Goal: Check status

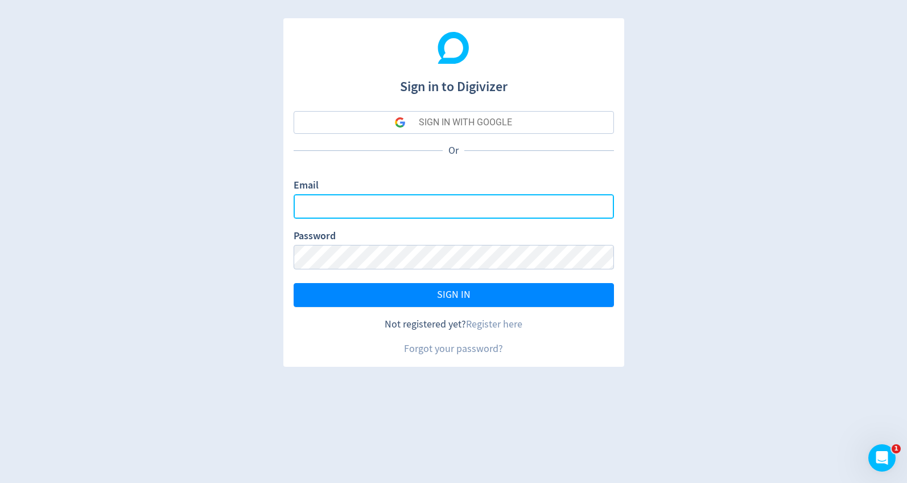
click at [336, 201] on input "Email" at bounding box center [454, 206] width 320 height 24
type input "[PERSON_NAME][EMAIL_ADDRESS][DOMAIN_NAME]"
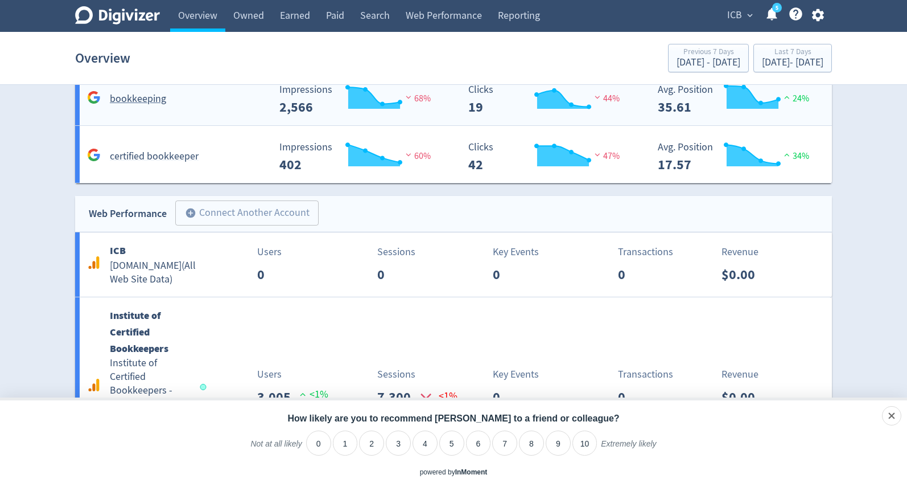
scroll to position [1205, 0]
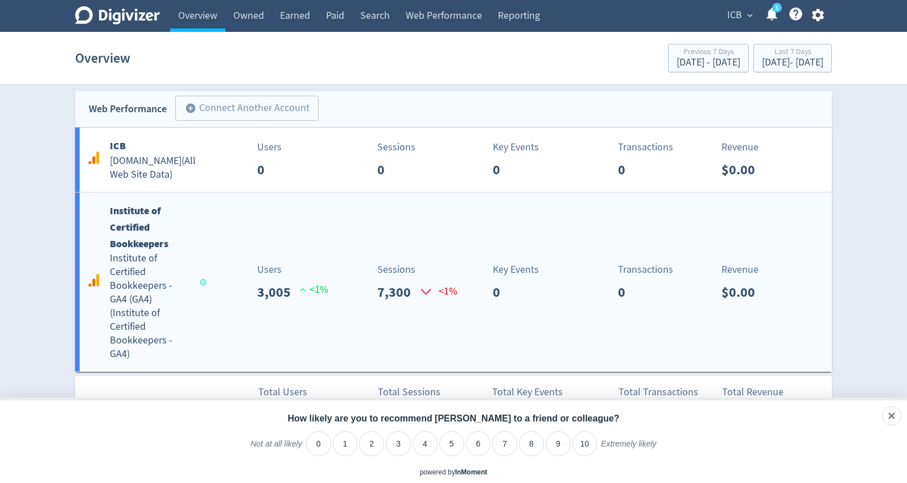
click at [137, 228] on b "Institute of Certified Bookkeepers" at bounding box center [139, 227] width 59 height 47
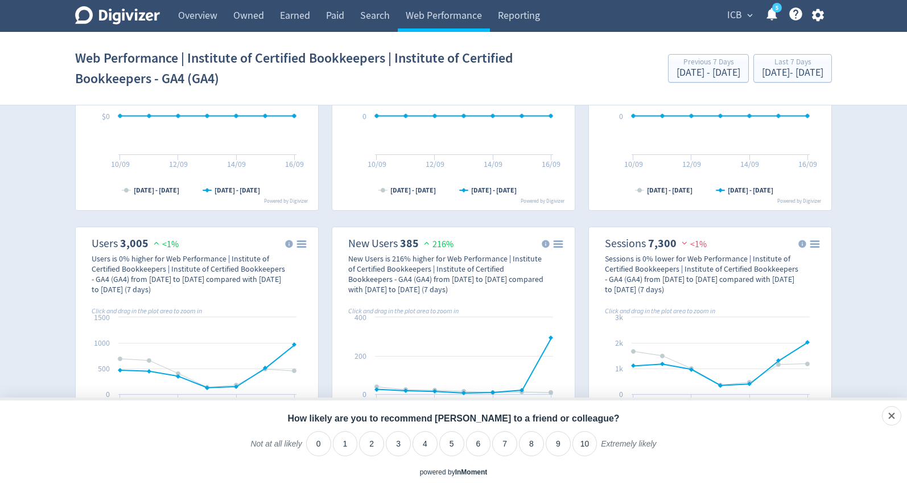
scroll to position [163, 0]
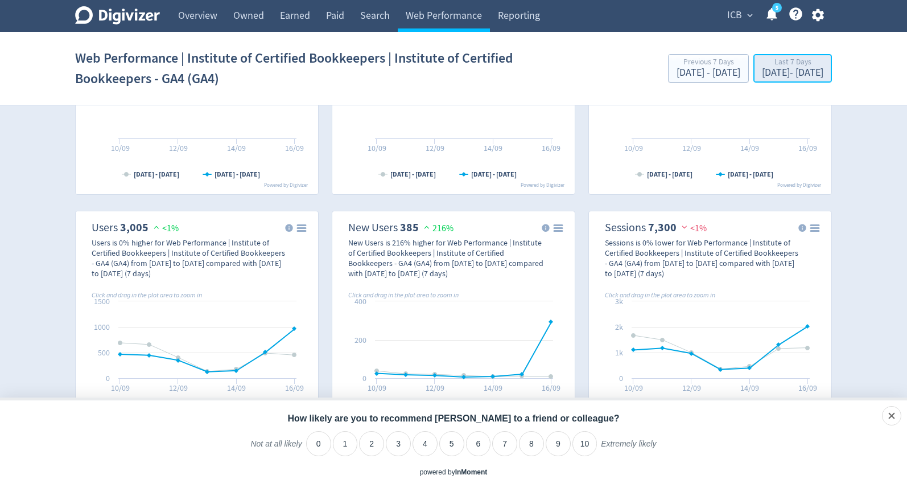
click at [762, 69] on div "[DATE] - [DATE]" at bounding box center [792, 73] width 61 height 10
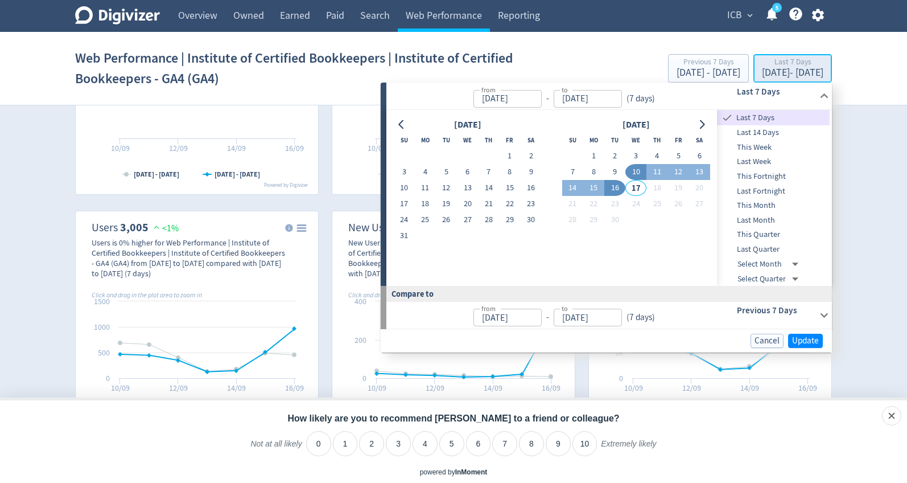
type input "[DATE]"
click at [754, 216] on span "Last Month" at bounding box center [773, 220] width 113 height 13
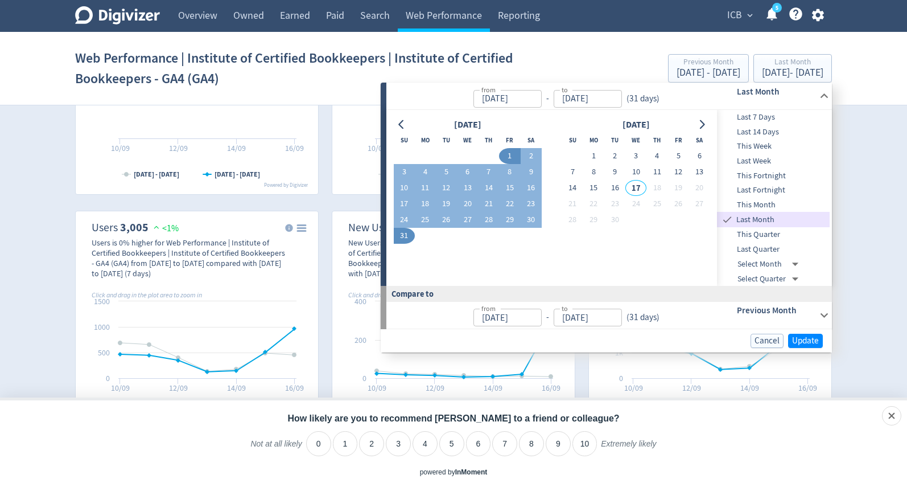
type input "[DATE]"
click at [805, 336] on span "Update" at bounding box center [805, 340] width 27 height 9
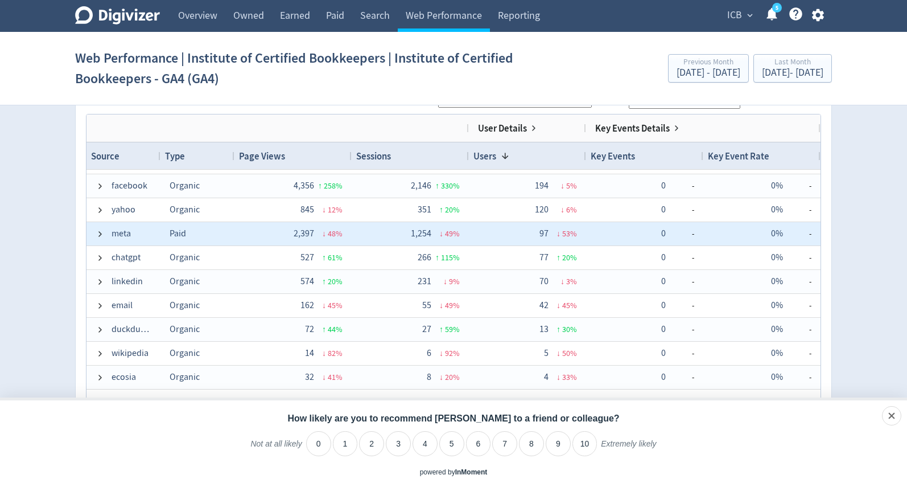
scroll to position [0, 0]
